Goal: Navigation & Orientation: Find specific page/section

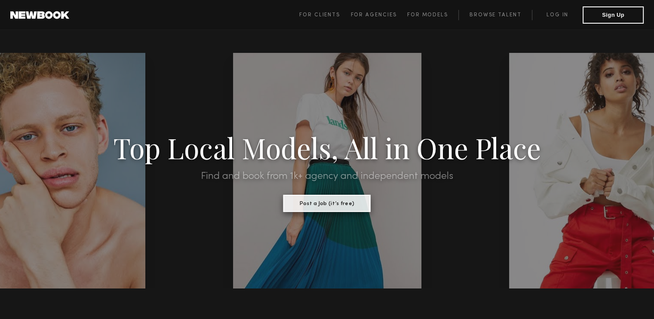
click at [350, 204] on button "Post a Job (it’s free)" at bounding box center [326, 203] width 87 height 17
click at [431, 15] on span "For Models" at bounding box center [427, 14] width 41 height 5
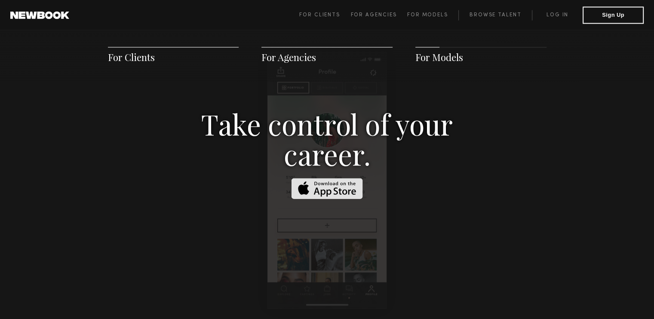
scroll to position [1279, 0]
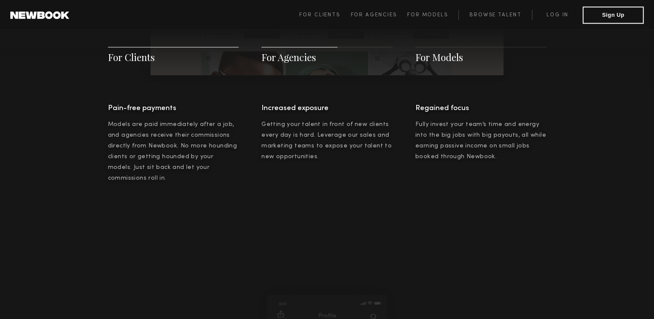
click at [429, 63] on span "For Models" at bounding box center [439, 57] width 48 height 13
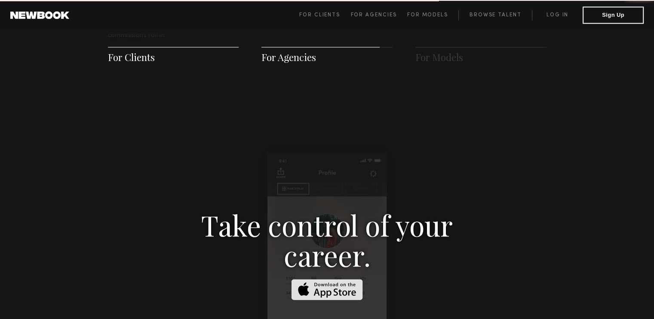
scroll to position [1236, 0]
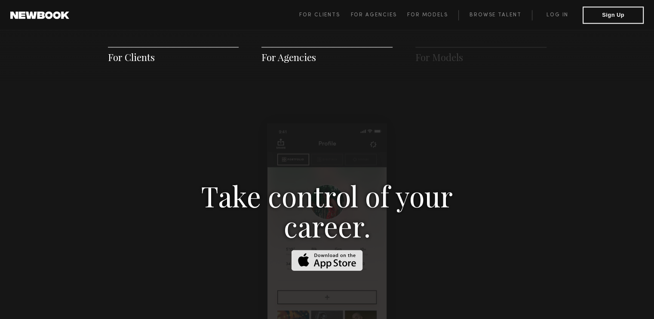
click at [290, 211] on h3 "Take control of your career." at bounding box center [327, 210] width 296 height 60
click at [320, 261] on link at bounding box center [326, 267] width 71 height 14
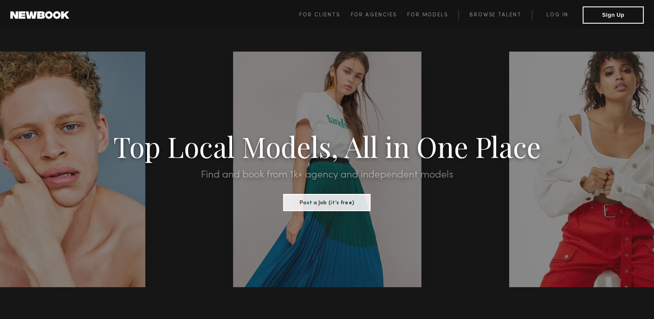
scroll to position [0, 0]
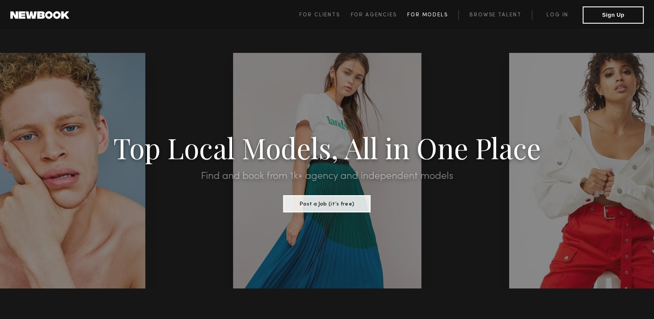
click at [418, 11] on link "For Models" at bounding box center [433, 15] width 52 height 10
click at [431, 14] on span "For Models" at bounding box center [427, 14] width 41 height 5
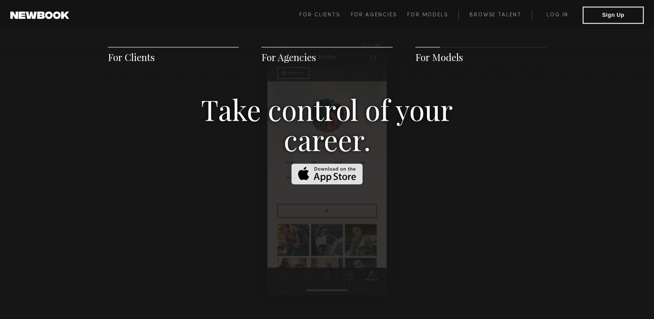
scroll to position [1322, 0]
click at [478, 9] on span "For Clients For Agencies For Models Browse Talent Log in Sign Up" at bounding box center [471, 14] width 344 height 17
click at [542, 12] on link "Log in" at bounding box center [556, 15] width 51 height 10
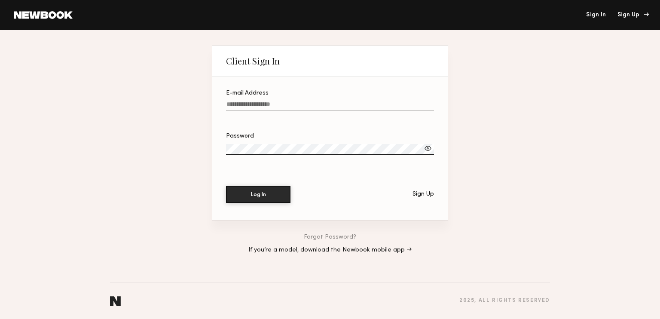
click at [626, 14] on div "Sign Up" at bounding box center [631, 15] width 29 height 6
